Goal: Information Seeking & Learning: Learn about a topic

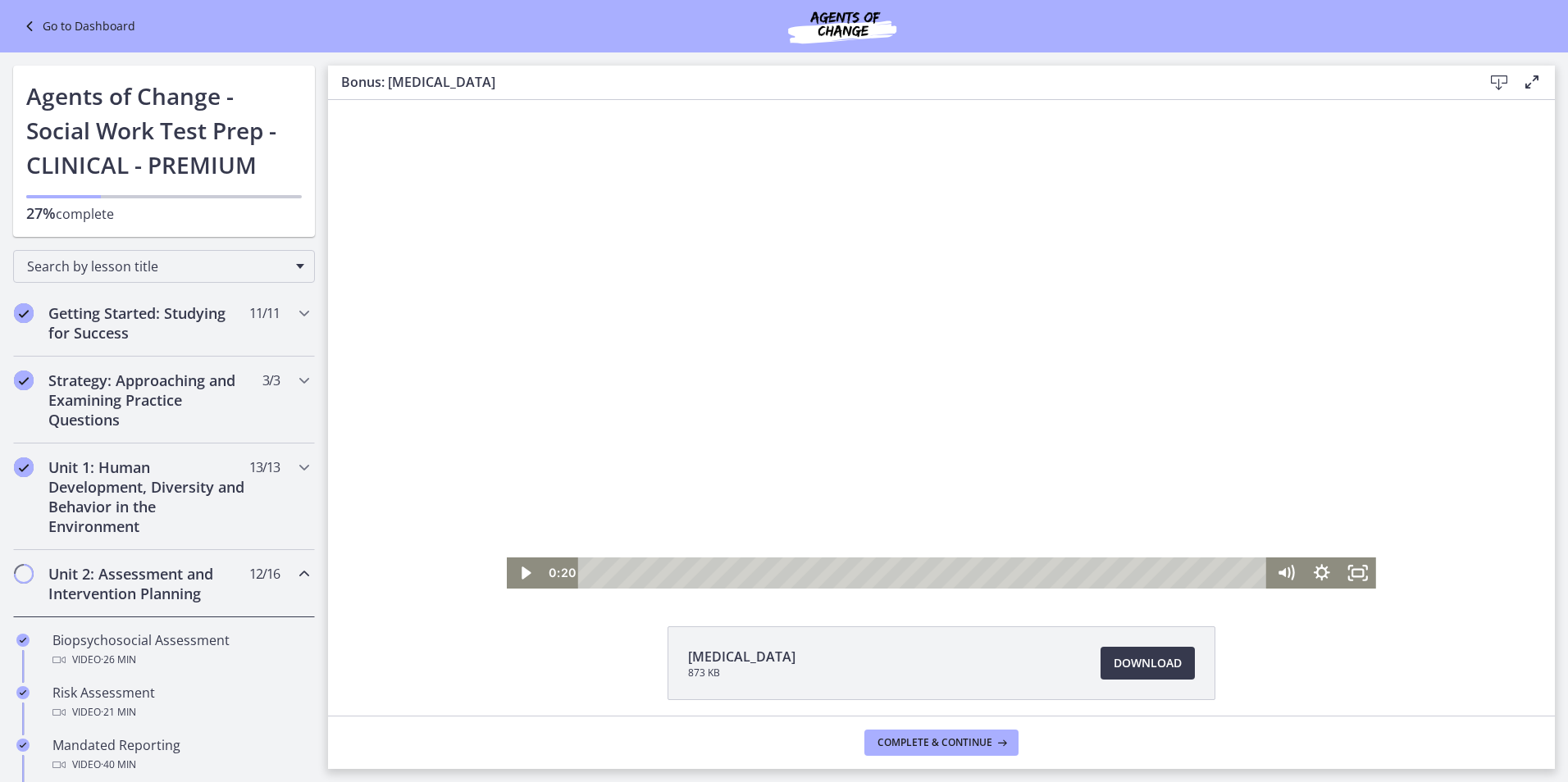
scroll to position [902, 0]
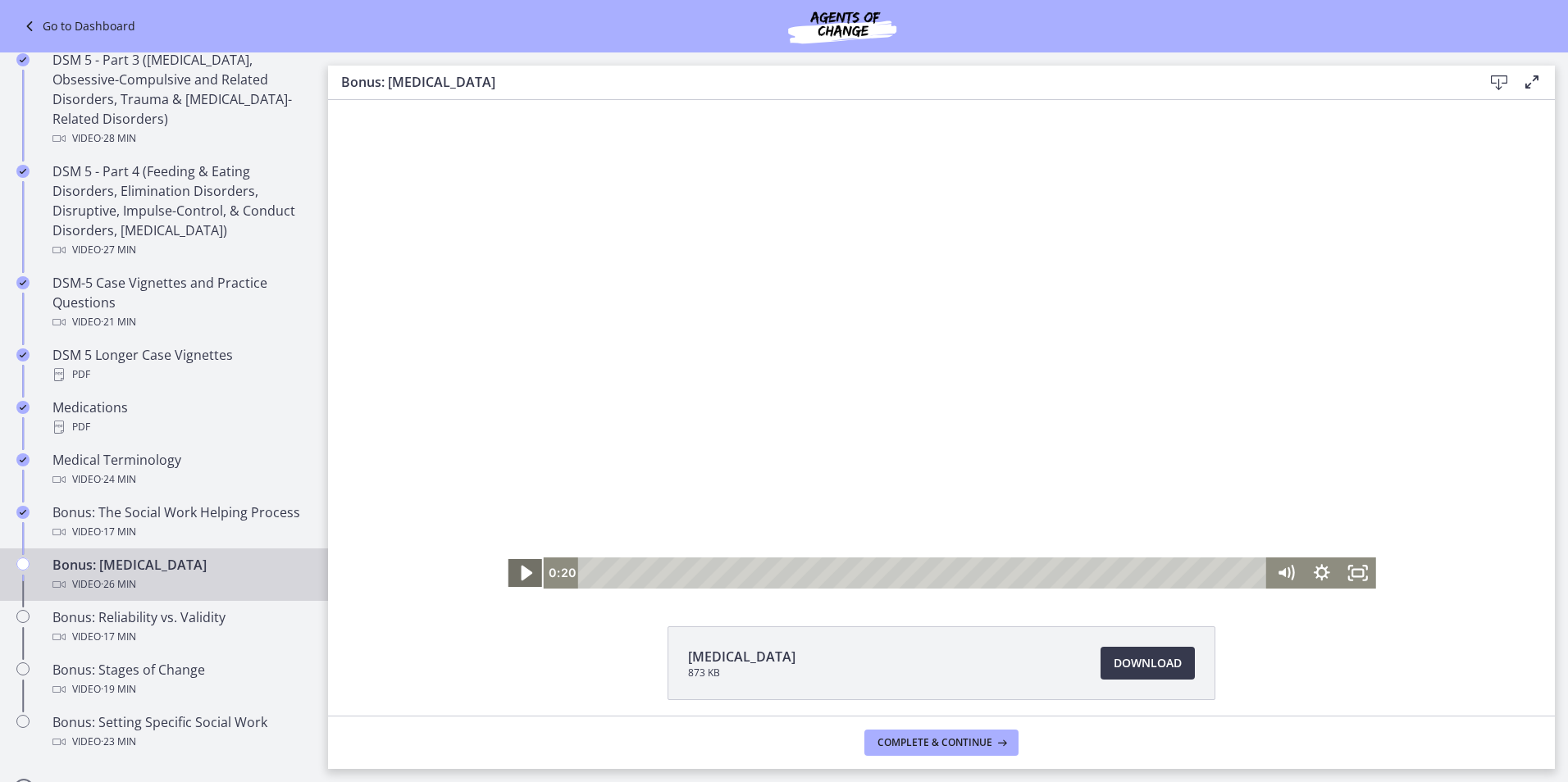
click at [522, 572] on icon "Play Video" at bounding box center [528, 573] width 12 height 16
click at [524, 568] on icon "Pause" at bounding box center [526, 573] width 12 height 14
click at [515, 571] on icon "Play Video" at bounding box center [527, 573] width 36 height 31
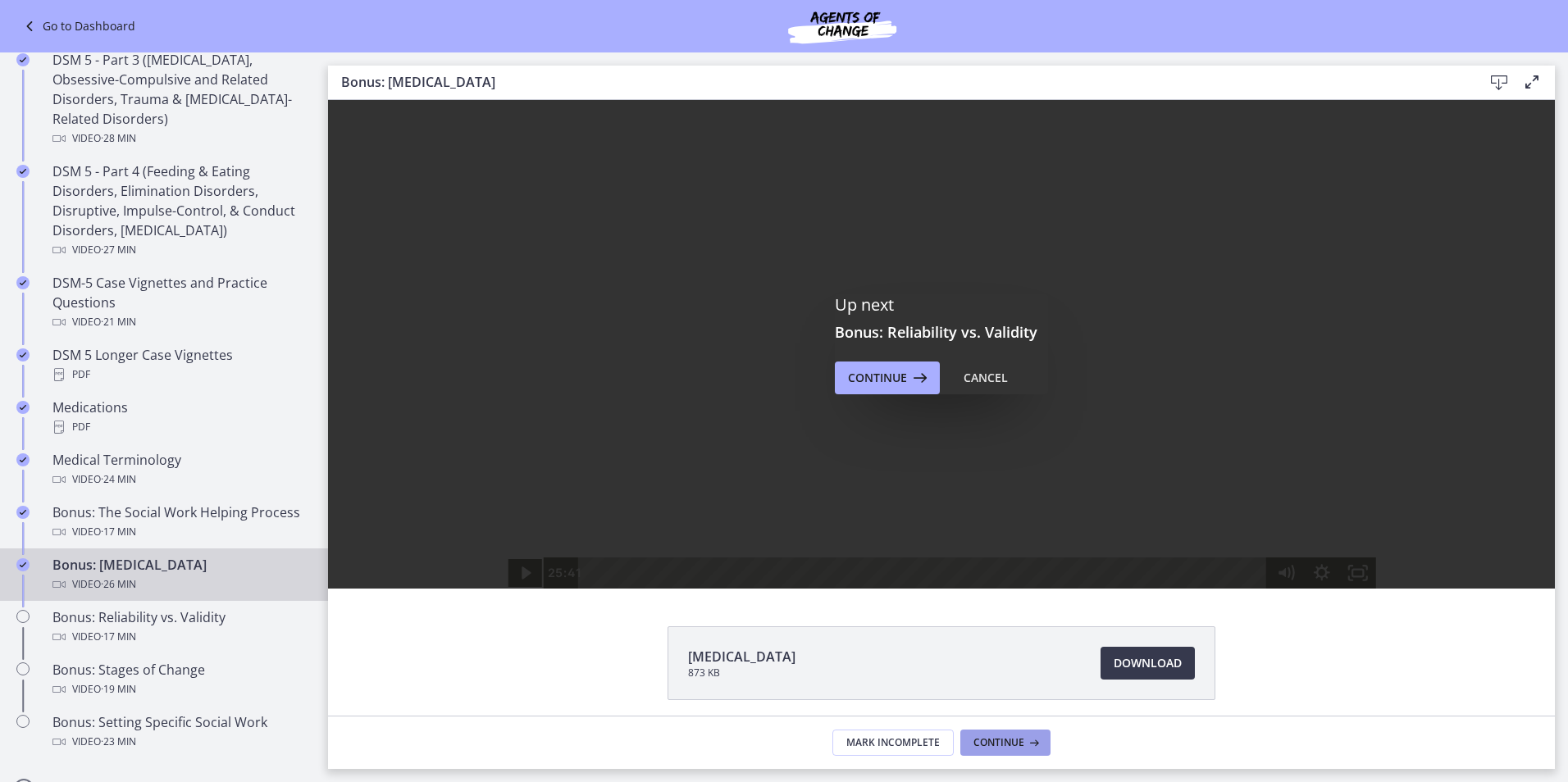
click at [1000, 740] on span "Continue" at bounding box center [999, 743] width 51 height 13
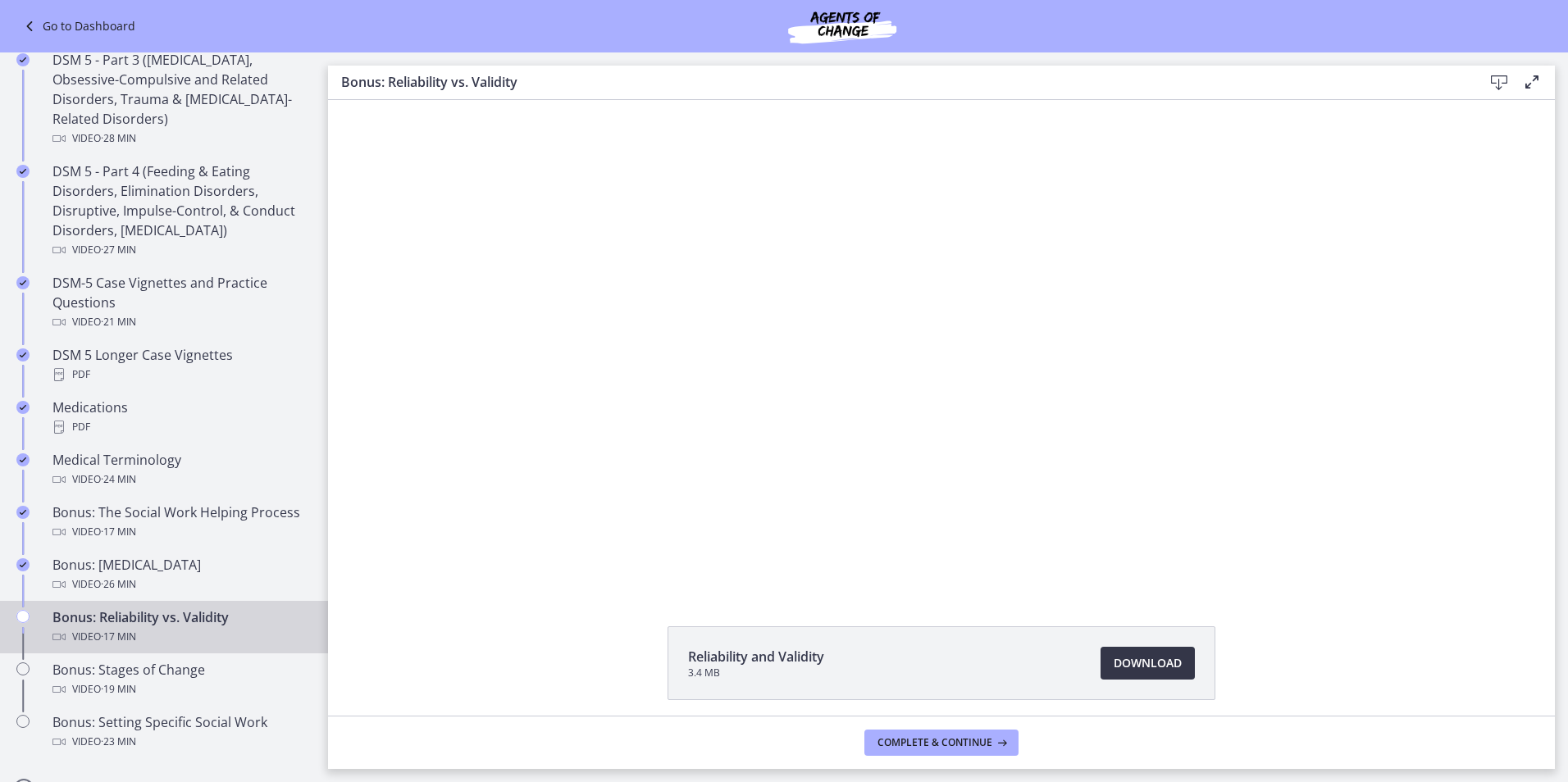
click at [1148, 659] on span "Download Opens in a new window" at bounding box center [1147, 663] width 68 height 20
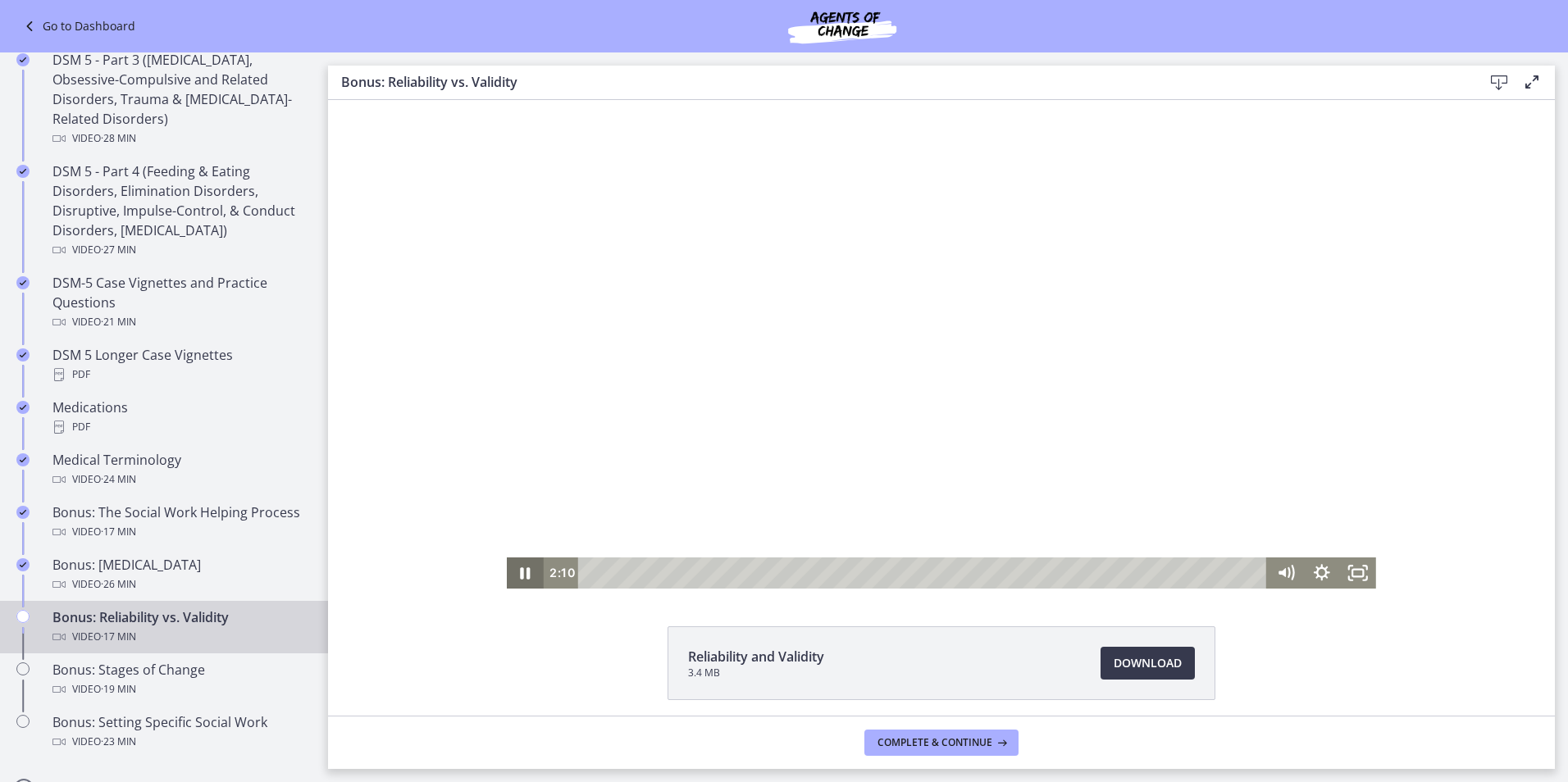
click at [519, 567] on icon "Pause" at bounding box center [525, 573] width 36 height 31
click at [522, 571] on icon "Play Video" at bounding box center [526, 573] width 9 height 13
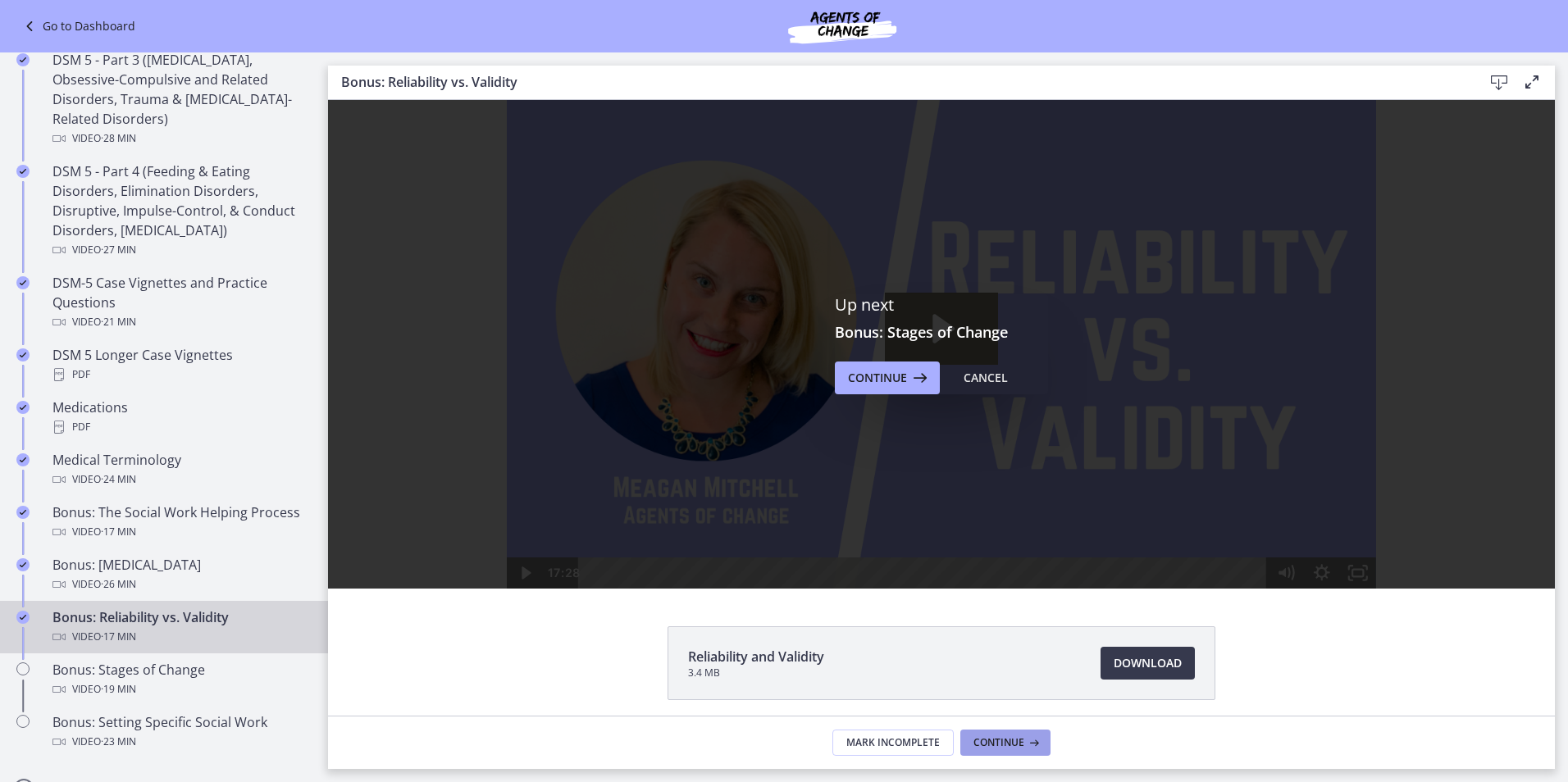
click at [994, 740] on span "Continue" at bounding box center [999, 743] width 51 height 13
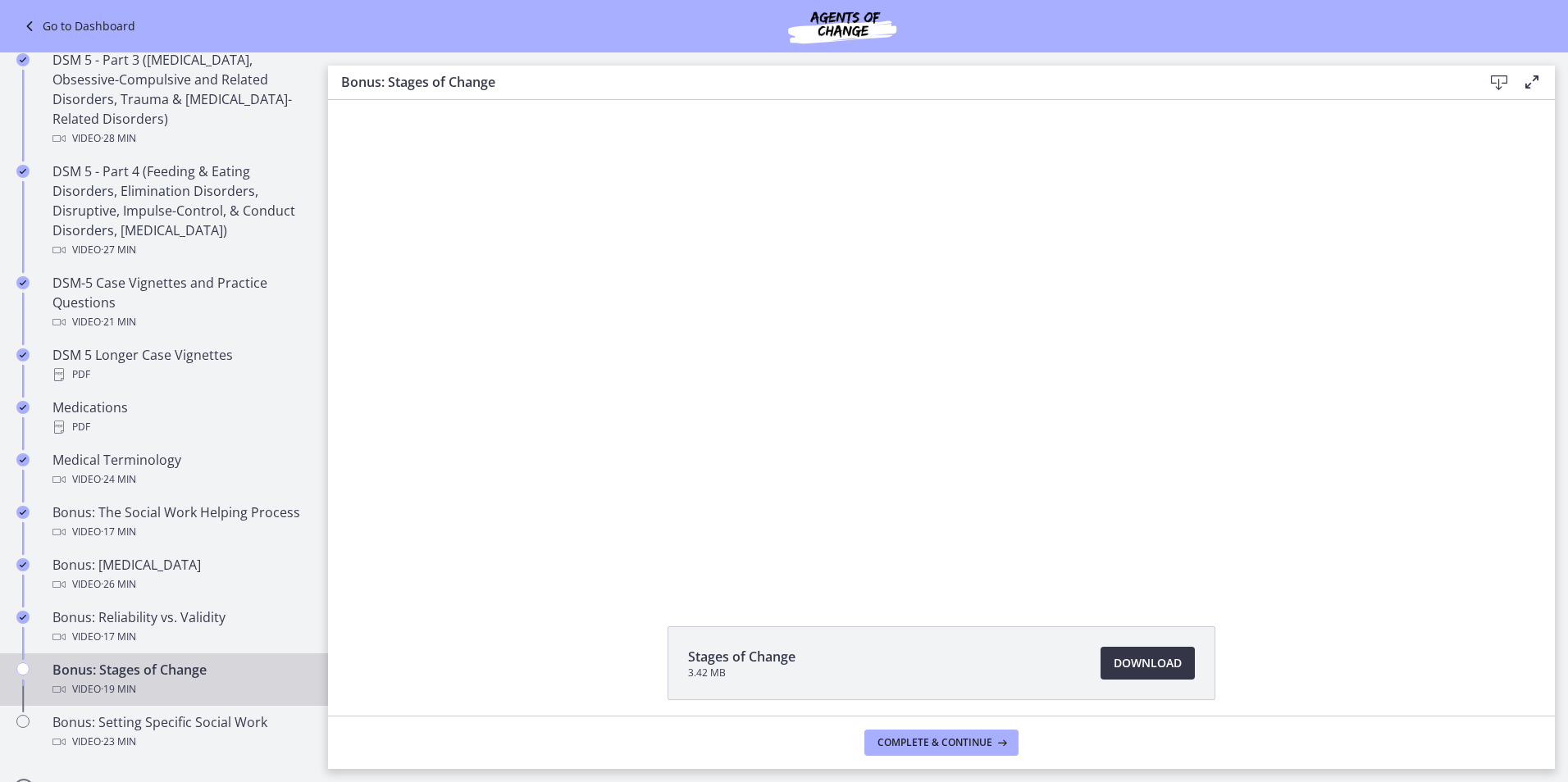
click at [1145, 657] on span "Download Opens in a new window" at bounding box center [1147, 663] width 68 height 20
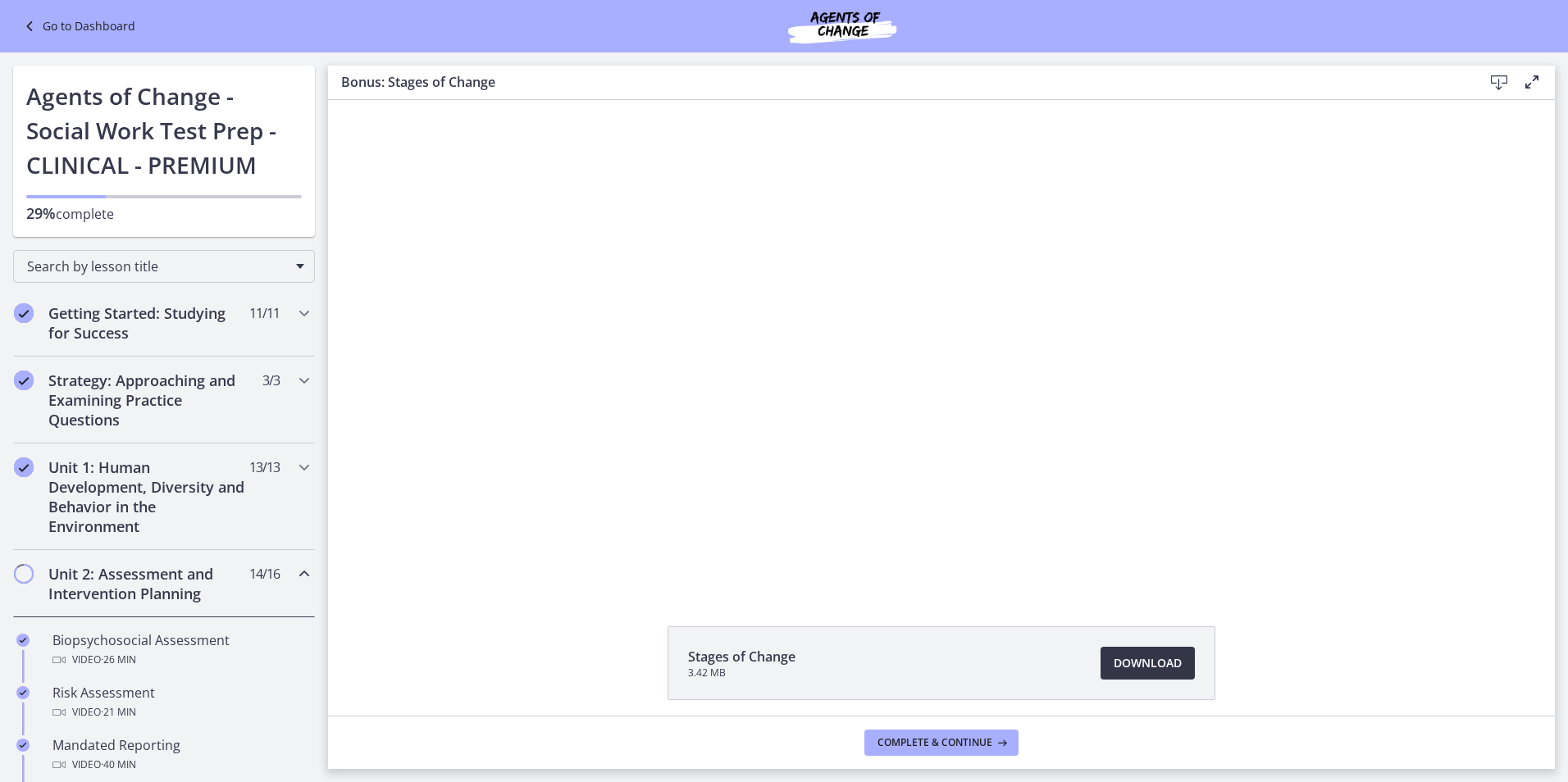
scroll to position [902, 0]
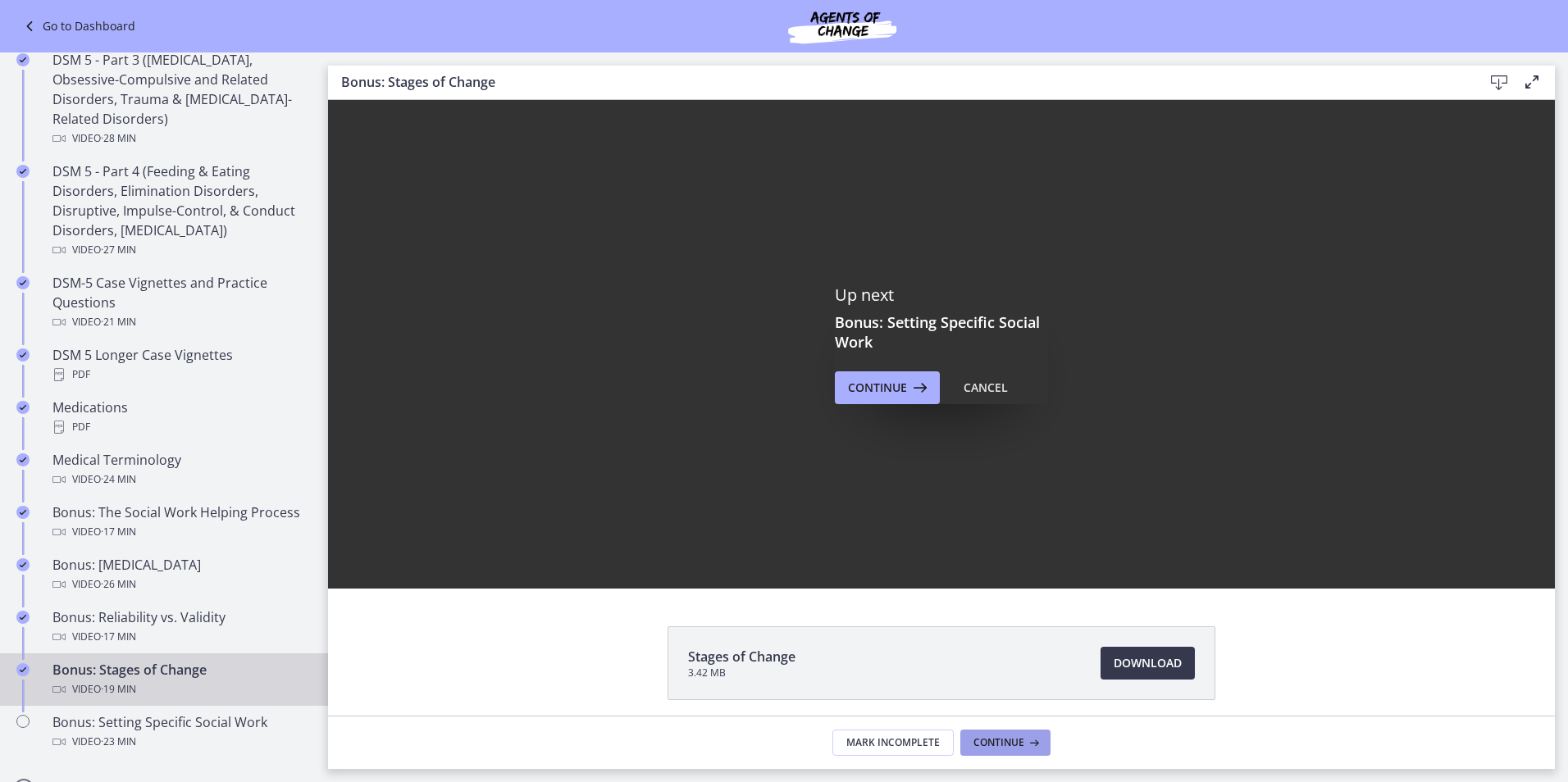
click at [1006, 739] on span "Continue" at bounding box center [999, 743] width 51 height 13
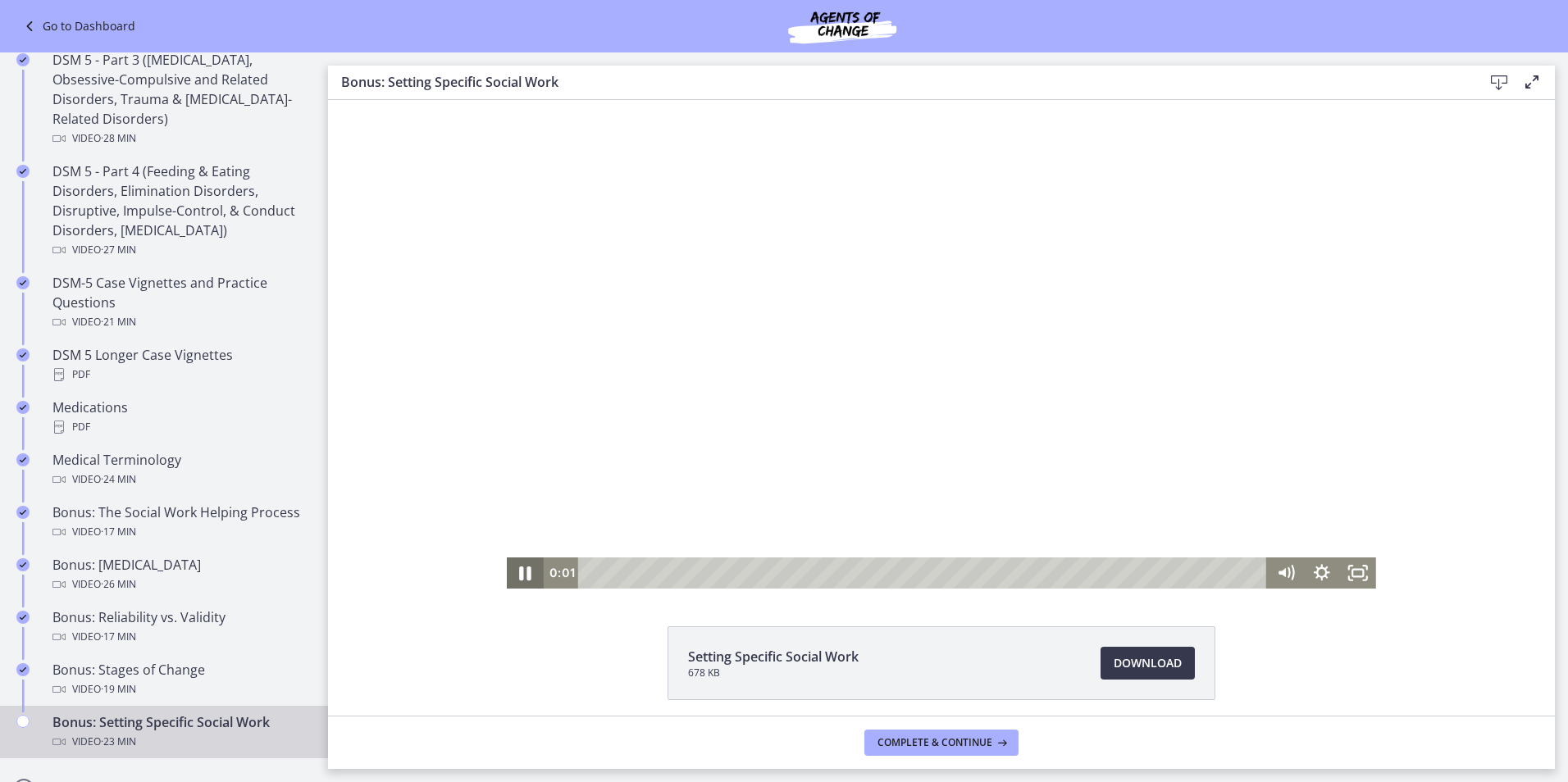
click at [522, 569] on icon "Pause" at bounding box center [526, 573] width 12 height 14
